Goal: Information Seeking & Learning: Learn about a topic

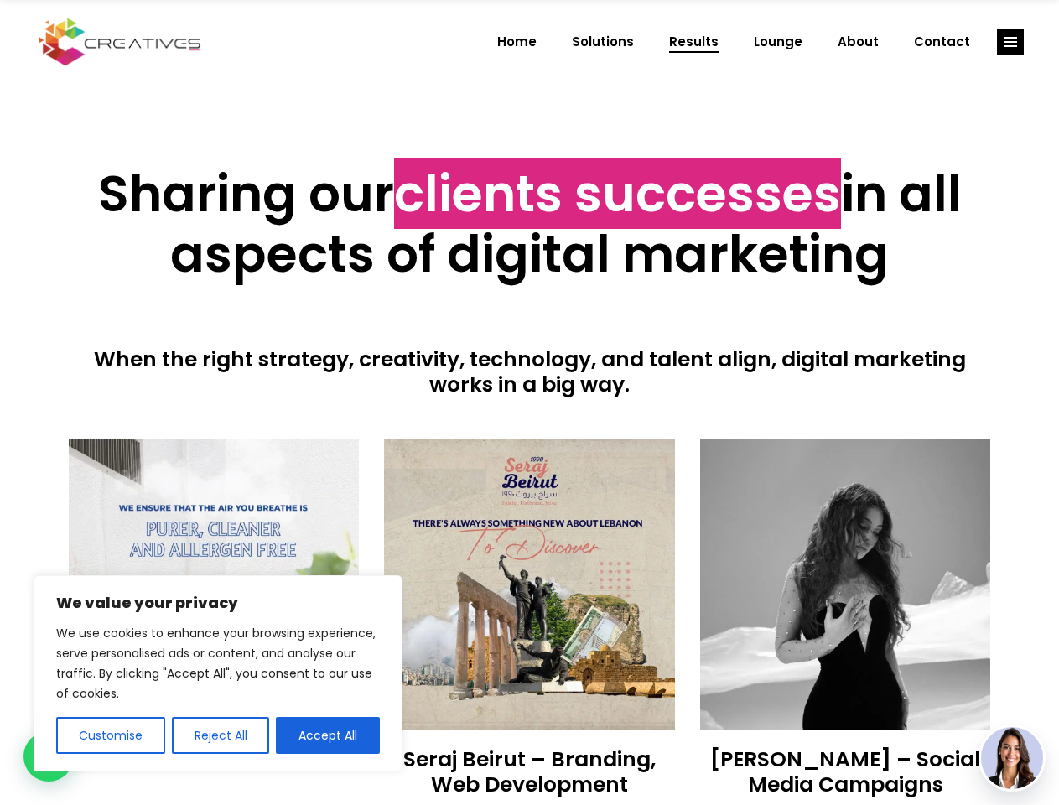
click at [529, 402] on div at bounding box center [530, 418] width 922 height 42
click at [110, 735] on button "Customise" at bounding box center [110, 735] width 109 height 37
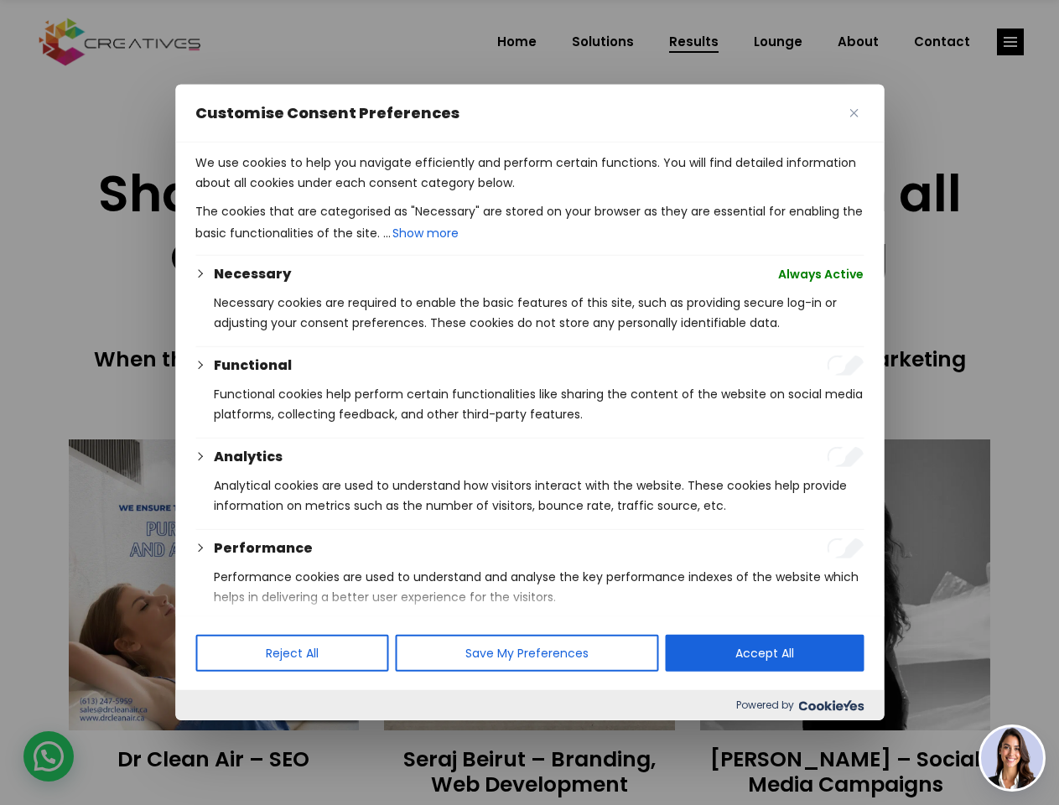
click at [220, 735] on div at bounding box center [529, 402] width 1059 height 805
click at [328, 193] on p "We use cookies to help you navigate efficiently and perform certain functions. …" at bounding box center [529, 173] width 668 height 40
click at [1010, 42] on div at bounding box center [529, 402] width 1059 height 805
click at [1012, 758] on img at bounding box center [1012, 758] width 62 height 62
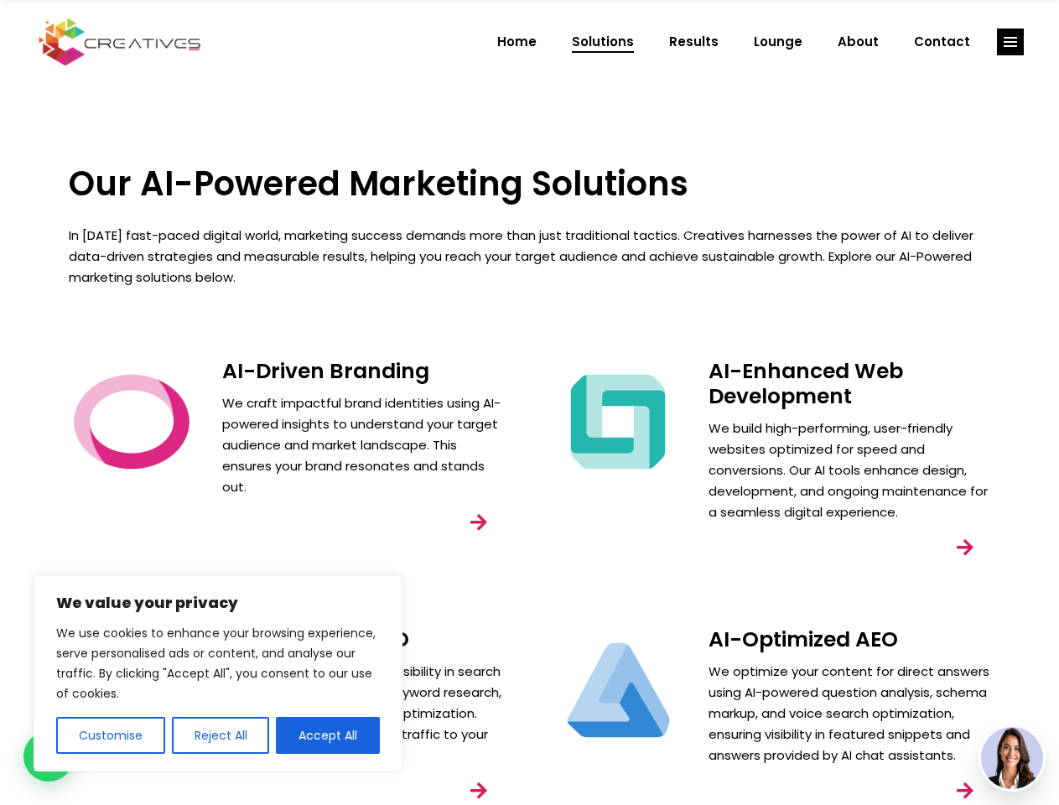
click at [530, 402] on div "AI-Enhanced Web Development We build high-performing, user-friendly websites op…" at bounding box center [773, 480] width 486 height 268
click at [110, 735] on button "Customise" at bounding box center [110, 735] width 109 height 37
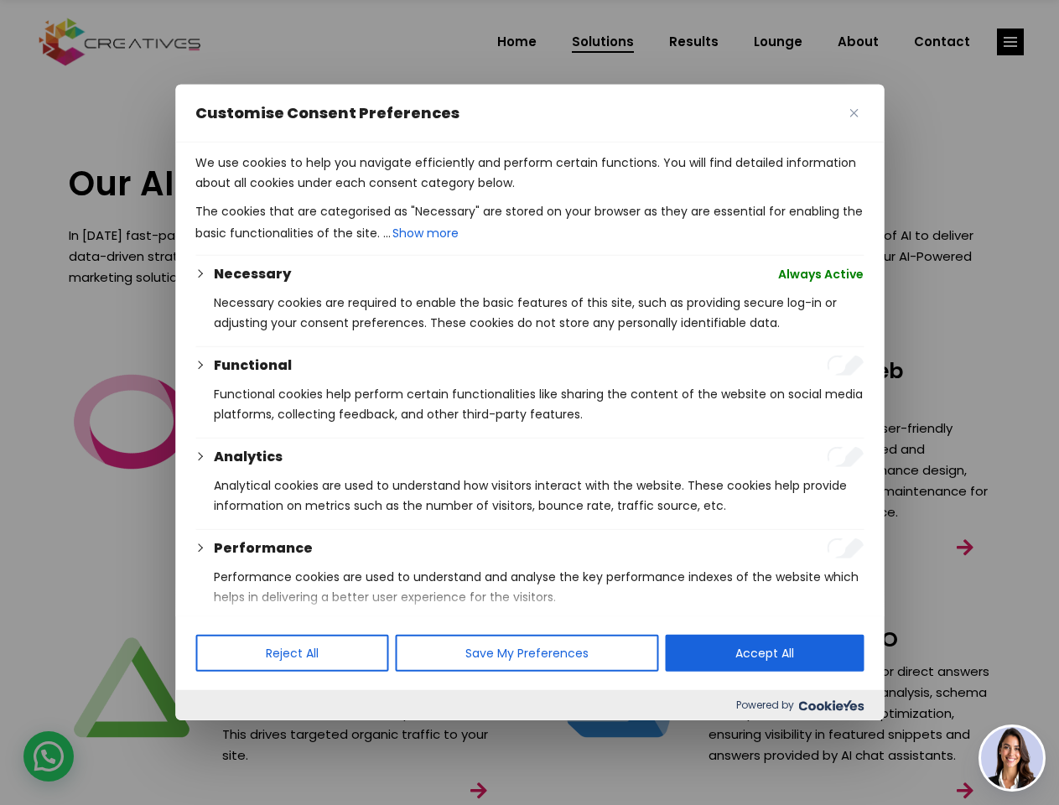
click at [220, 735] on div at bounding box center [529, 402] width 1059 height 805
click at [328, 193] on p "We use cookies to help you navigate efficiently and perform certain functions. …" at bounding box center [529, 173] width 668 height 40
click at [1010, 42] on div at bounding box center [529, 402] width 1059 height 805
click at [1012, 758] on img at bounding box center [1012, 758] width 62 height 62
